Goal: Task Accomplishment & Management: Manage account settings

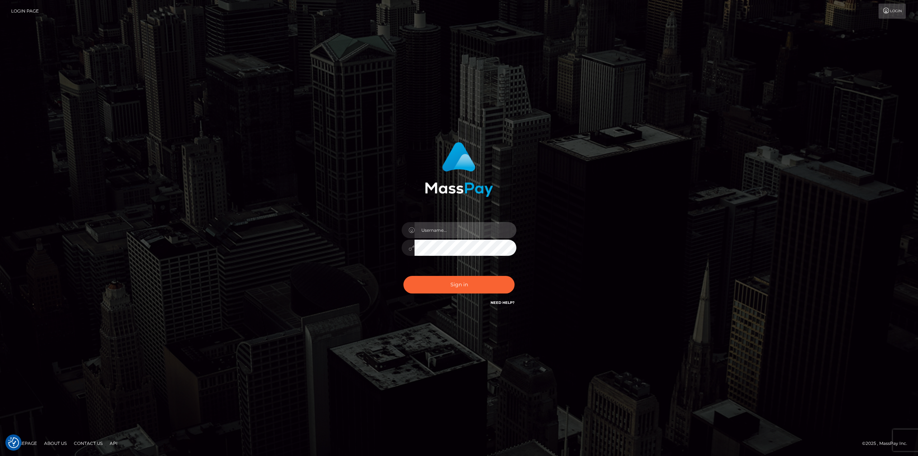
click at [459, 231] on input "text" at bounding box center [466, 230] width 102 height 16
type input "Ahmed"
click at [404, 276] on button "Sign in" at bounding box center [459, 285] width 111 height 18
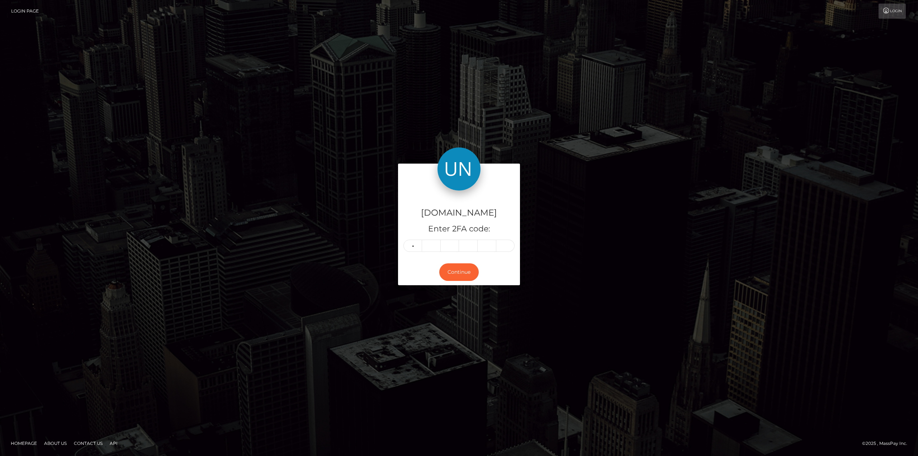
type input "5"
type input "9"
type input "1"
type input "0"
type input "8"
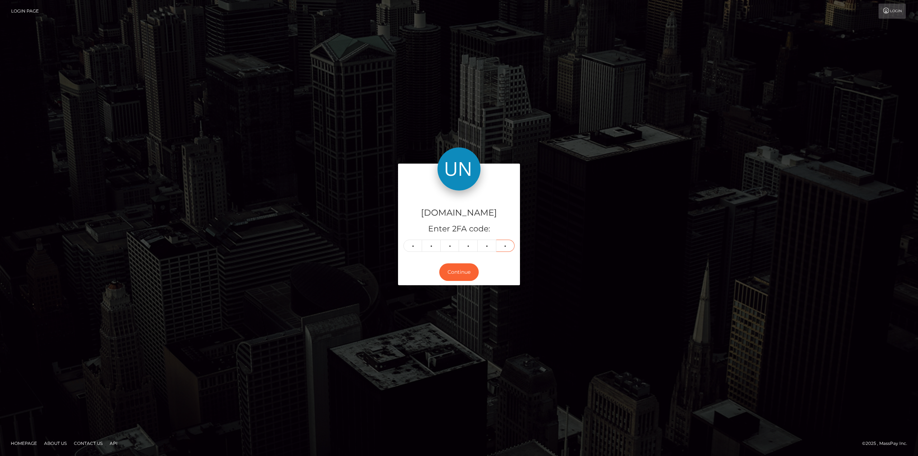
type input "2"
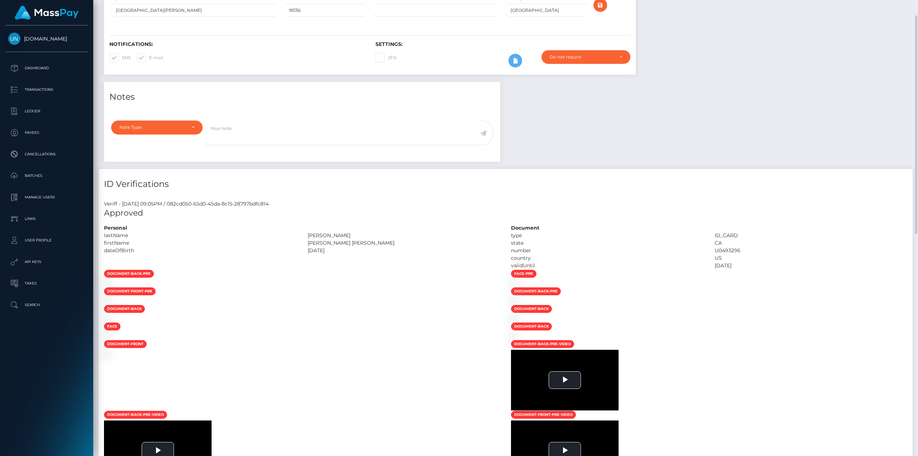
scroll to position [287, 0]
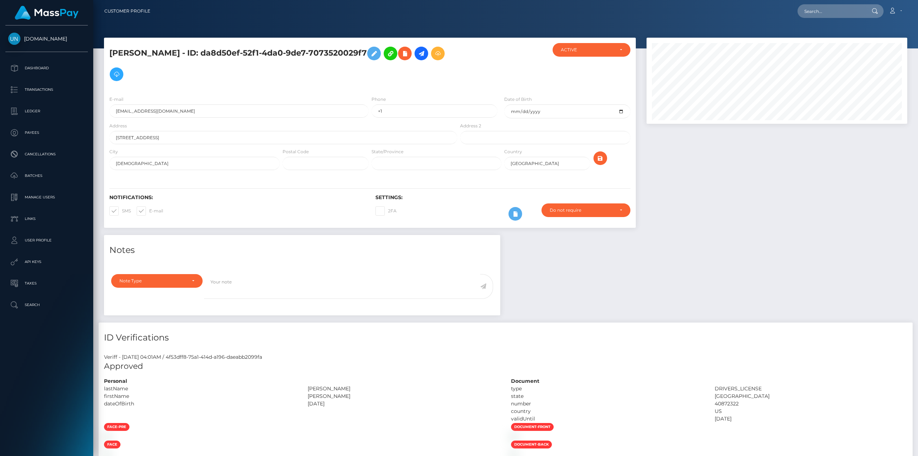
scroll to position [86, 260]
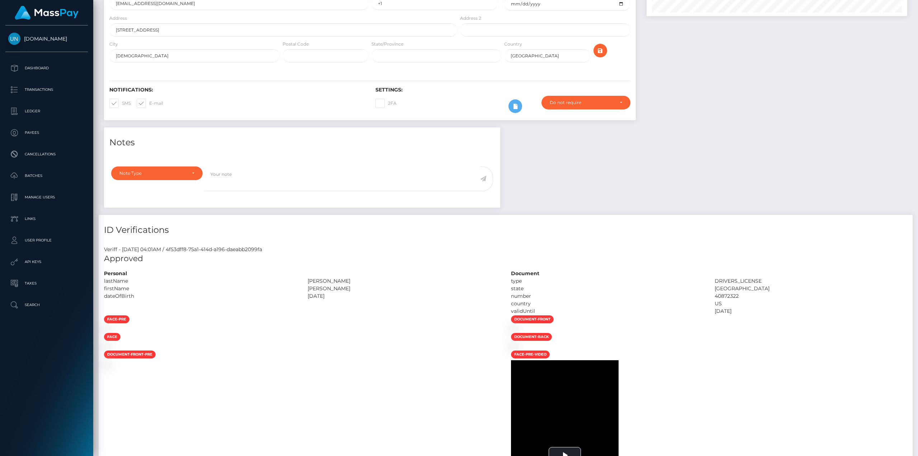
scroll to position [179, 0]
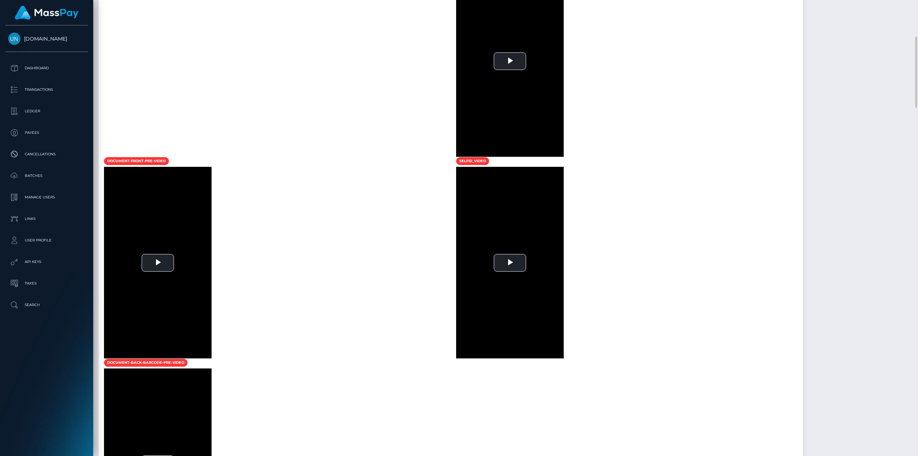
scroll to position [466, 0]
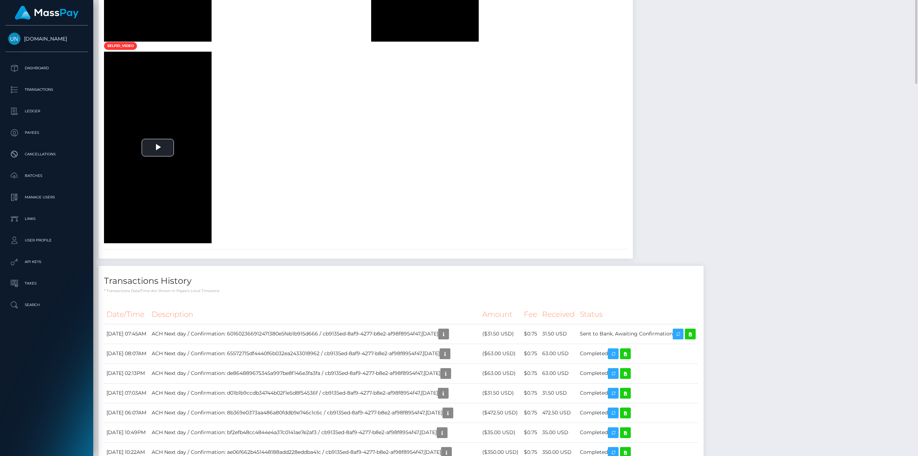
scroll to position [682, 0]
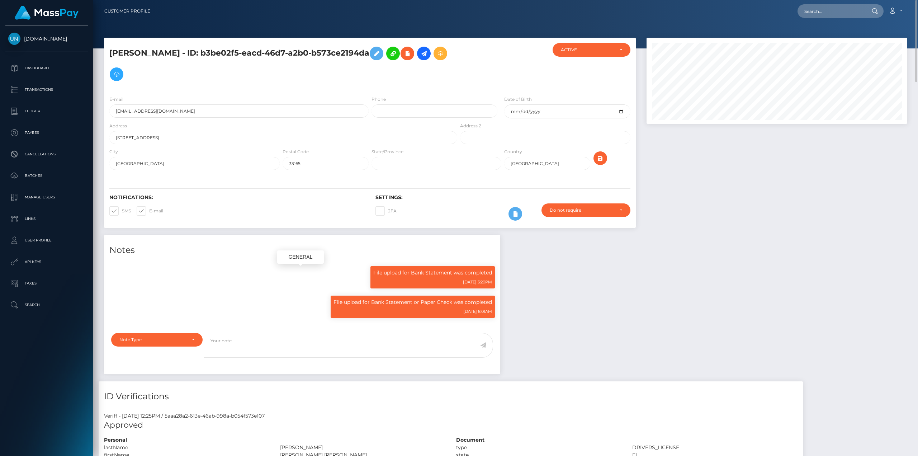
scroll to position [86, 260]
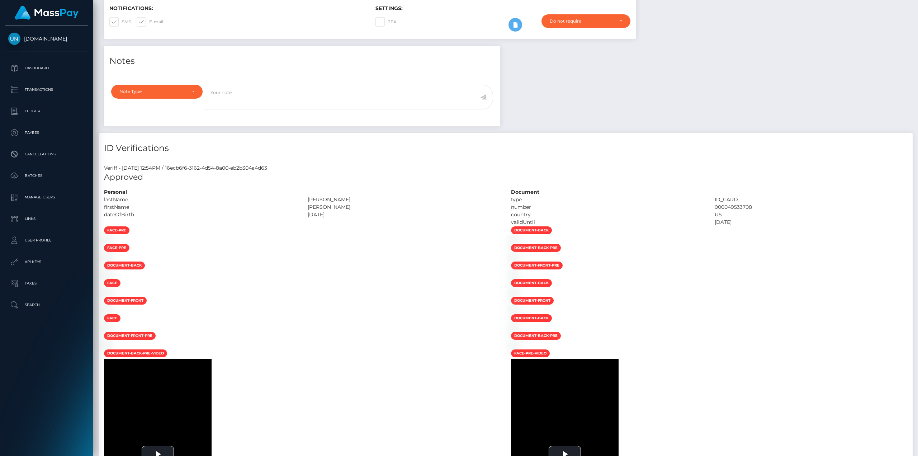
scroll to position [251, 0]
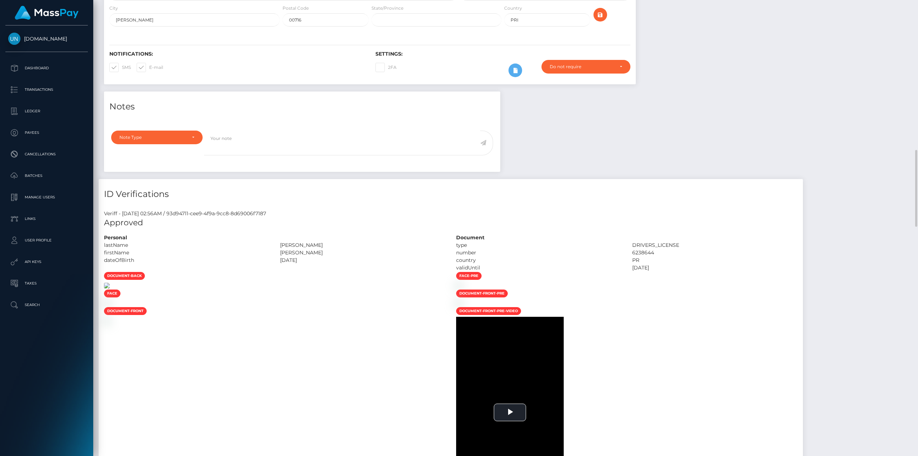
scroll to position [287, 0]
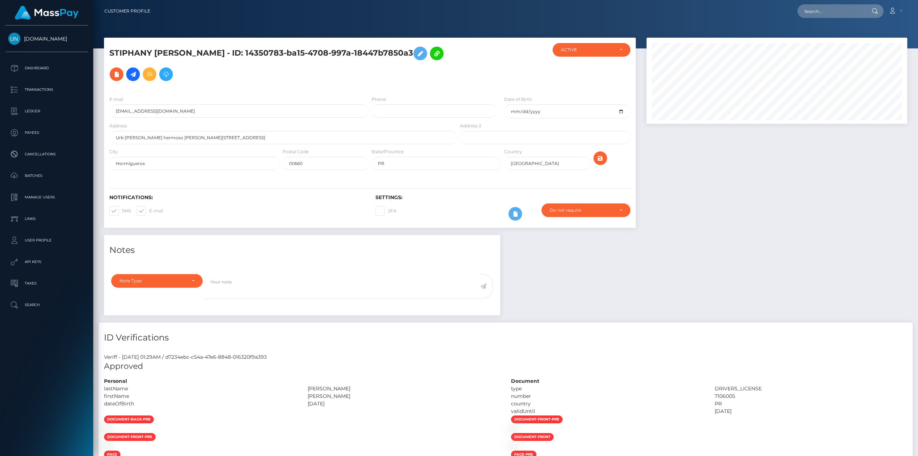
scroll to position [86, 260]
